Goal: Find specific page/section: Find specific page/section

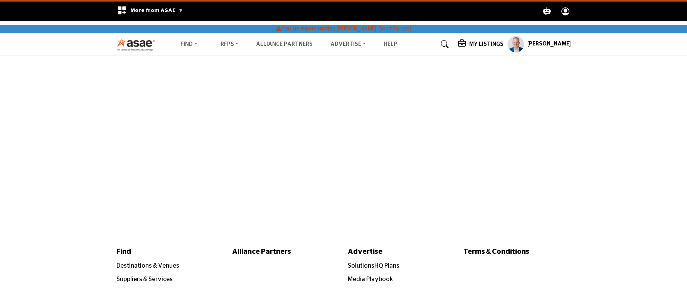
click at [76, 216] on main "Invite Supplier Invite Supplier Invite Supplier Invite Supplier" at bounding box center [343, 146] width 687 height 180
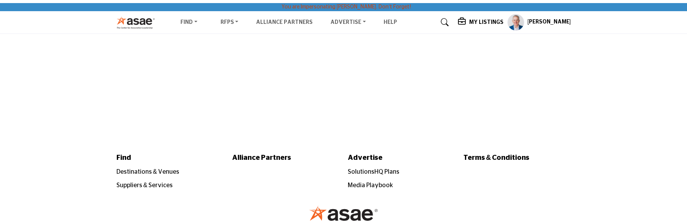
scroll to position [17, 0]
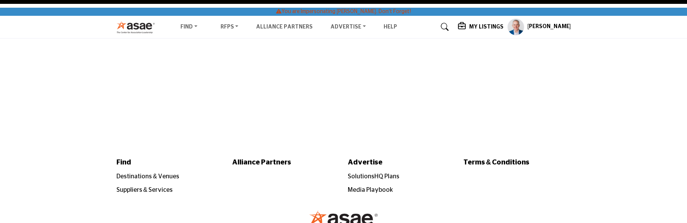
click at [78, 51] on main "Invite Supplier Invite Supplier Invite Supplier Invite Supplier" at bounding box center [343, 93] width 687 height 108
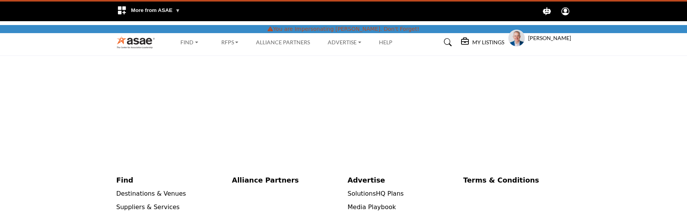
scroll to position [17, 0]
